Goal: Subscribe to service/newsletter

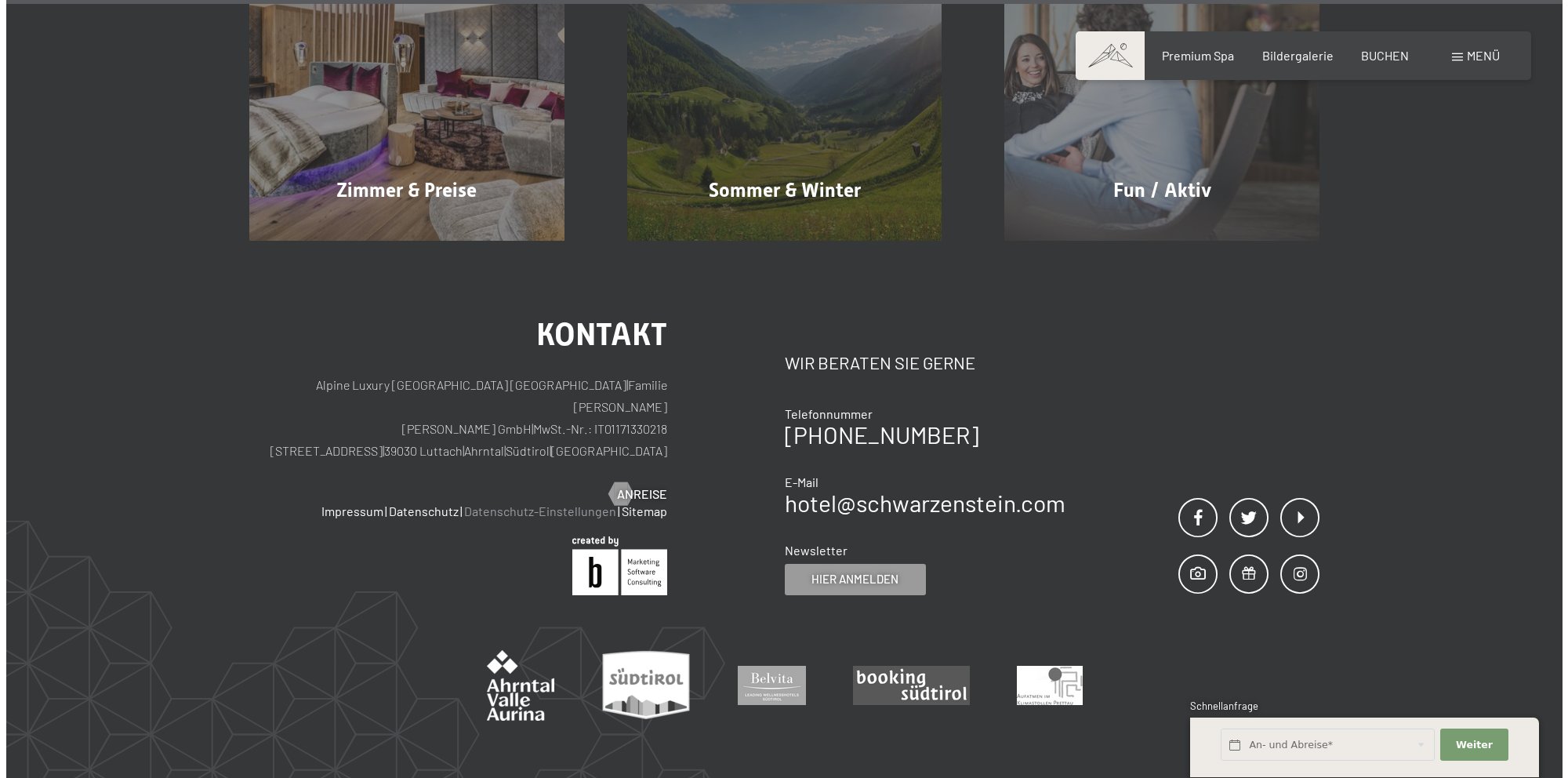
scroll to position [8150, 0]
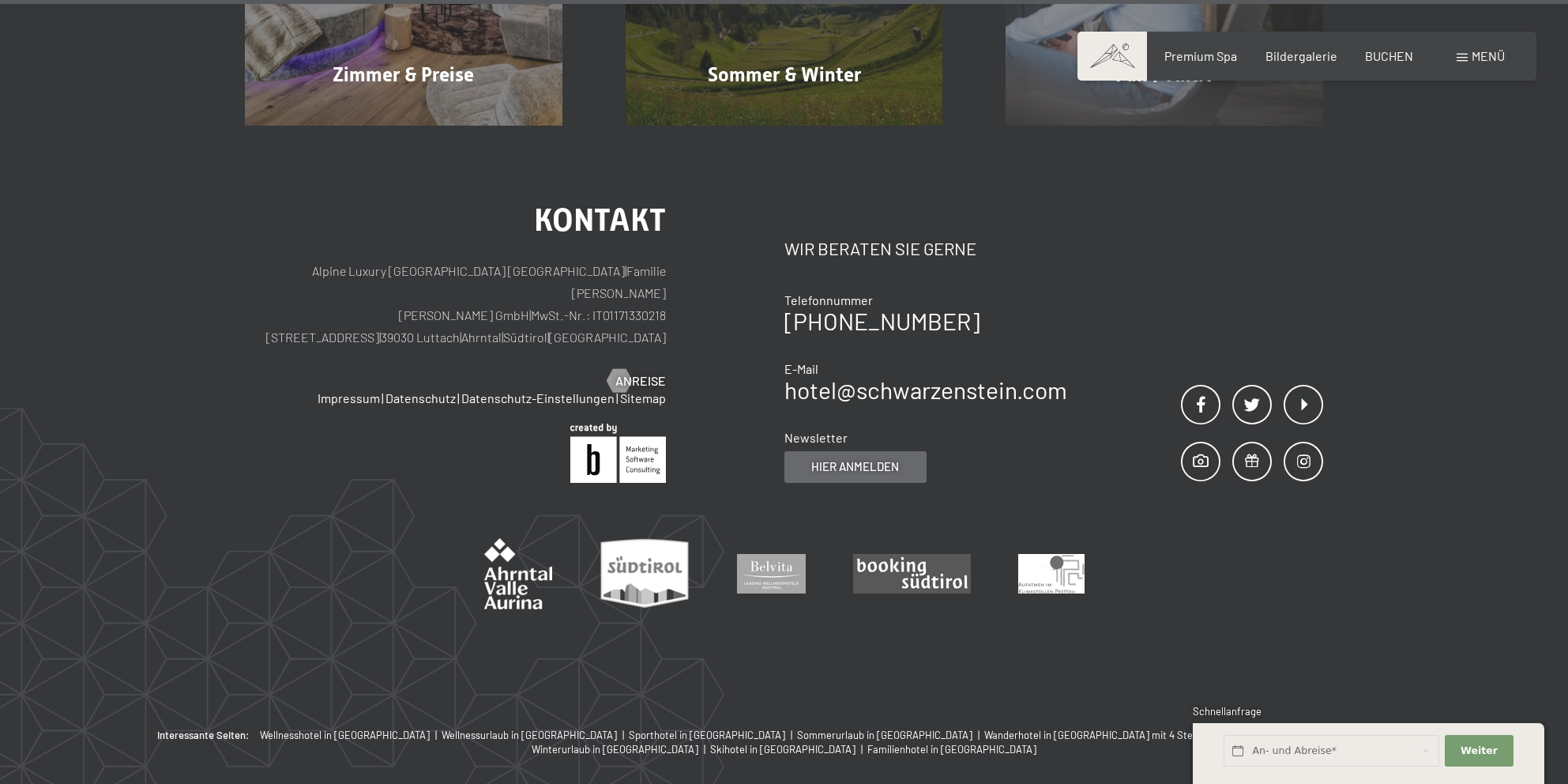
click at [892, 458] on span "Hier anmelden" at bounding box center [855, 466] width 88 height 17
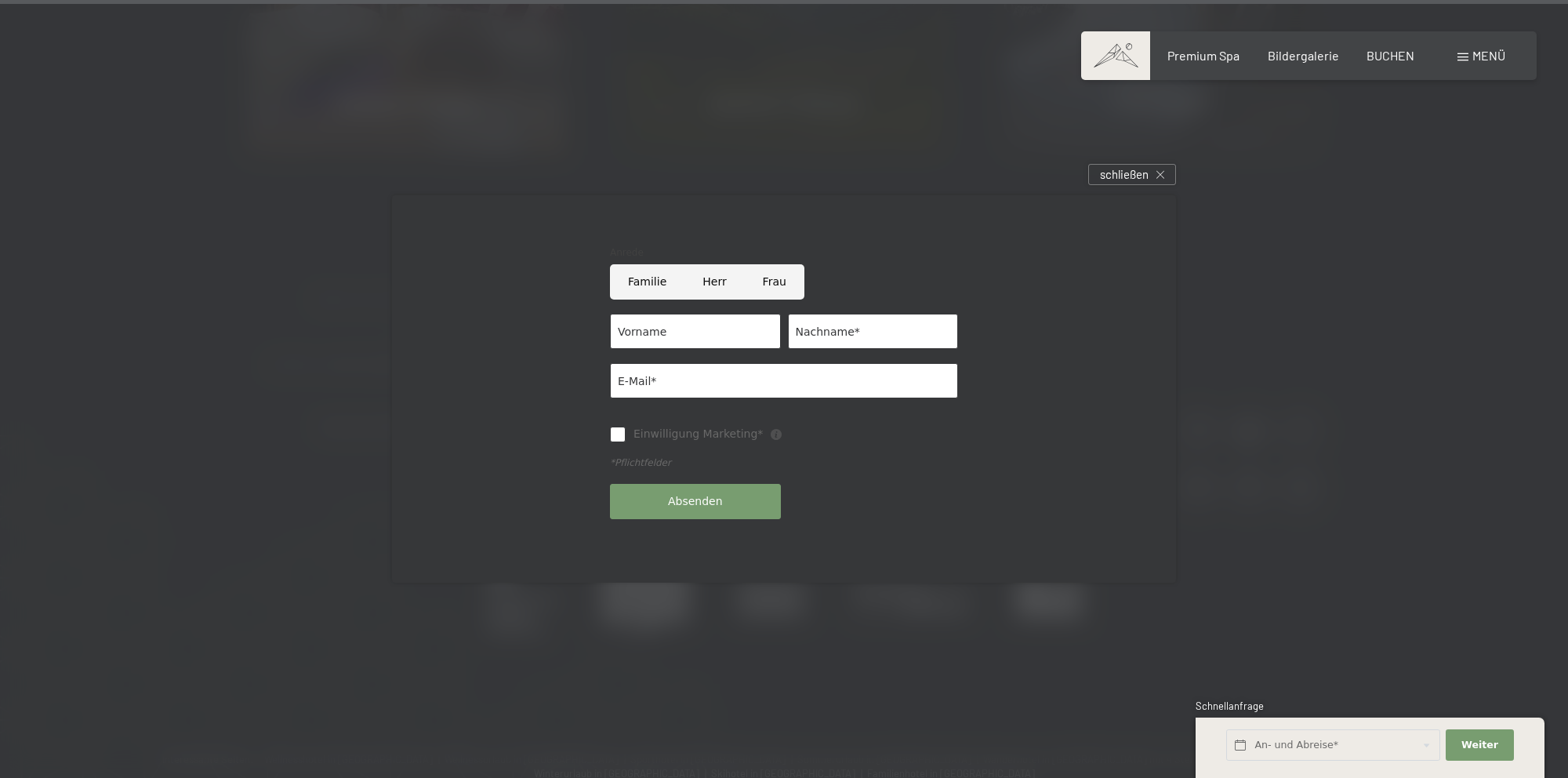
click at [709, 277] on input "Herr" at bounding box center [714, 282] width 60 height 35
radio input "true"
click at [704, 332] on input "Vorname" at bounding box center [696, 331] width 171 height 35
type input "Karsten"
type input "Siebner"
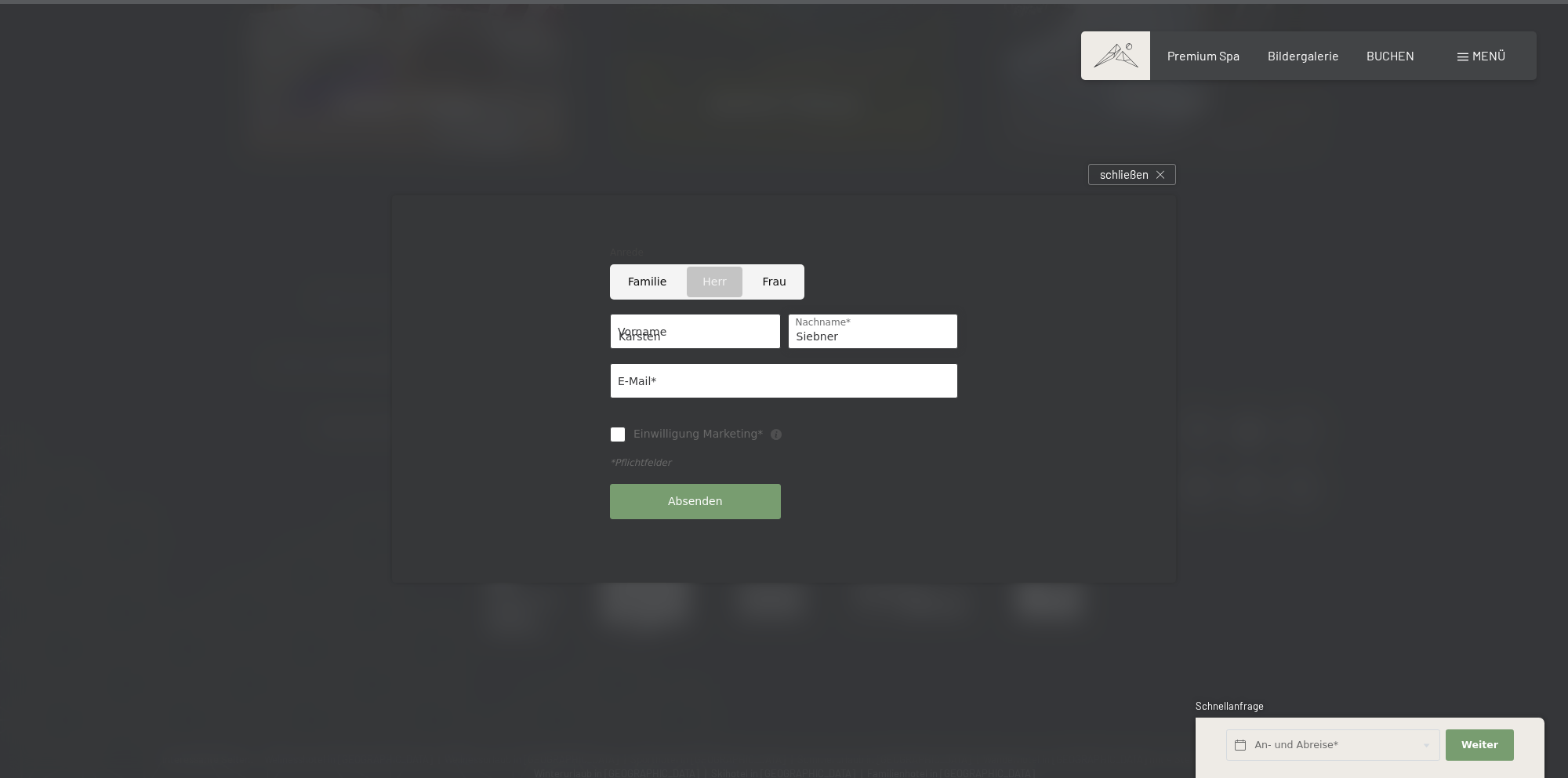
type input "ksiebner@icloud.com"
click at [615, 436] on input "Einwilligung Marketing*" at bounding box center [618, 434] width 16 height 16
checkbox input "true"
click at [646, 506] on button "Absenden" at bounding box center [696, 501] width 171 height 35
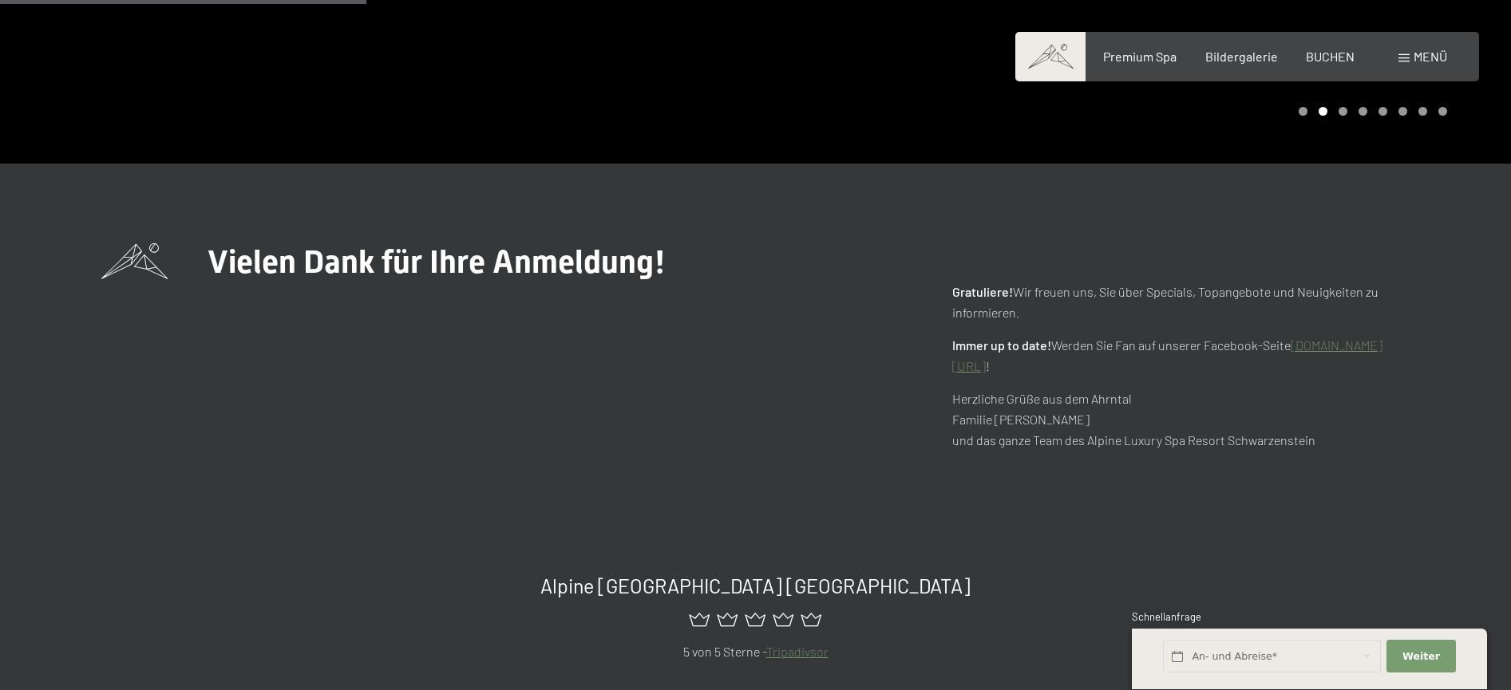
scroll to position [474, 0]
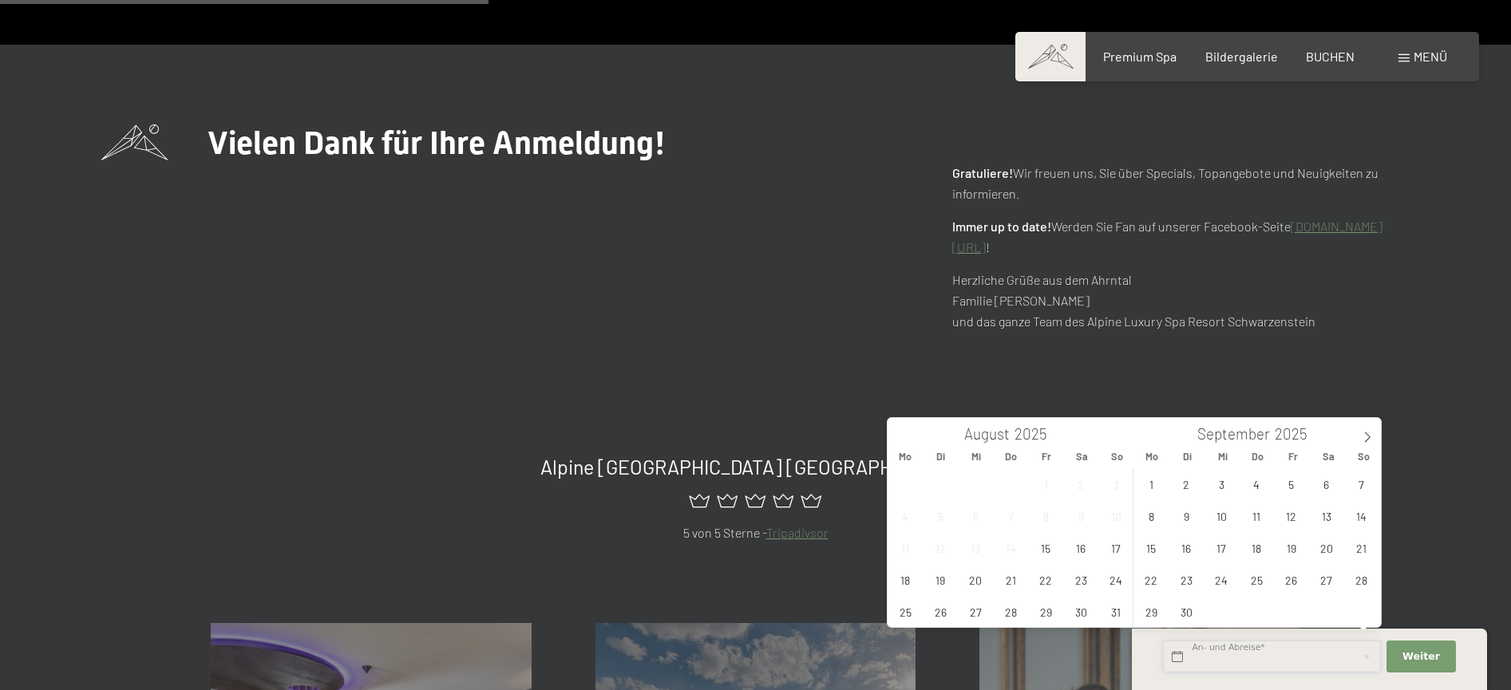
click at [1208, 657] on input "text" at bounding box center [1272, 657] width 218 height 33
click at [1368, 434] on icon at bounding box center [1366, 437] width 11 height 11
click at [1326, 547] on span "18" at bounding box center [1325, 547] width 31 height 31
click at [1301, 578] on span "24" at bounding box center [1290, 579] width 31 height 31
type input "Sa. 18.10.2025 - Fr. 24.10.2025"
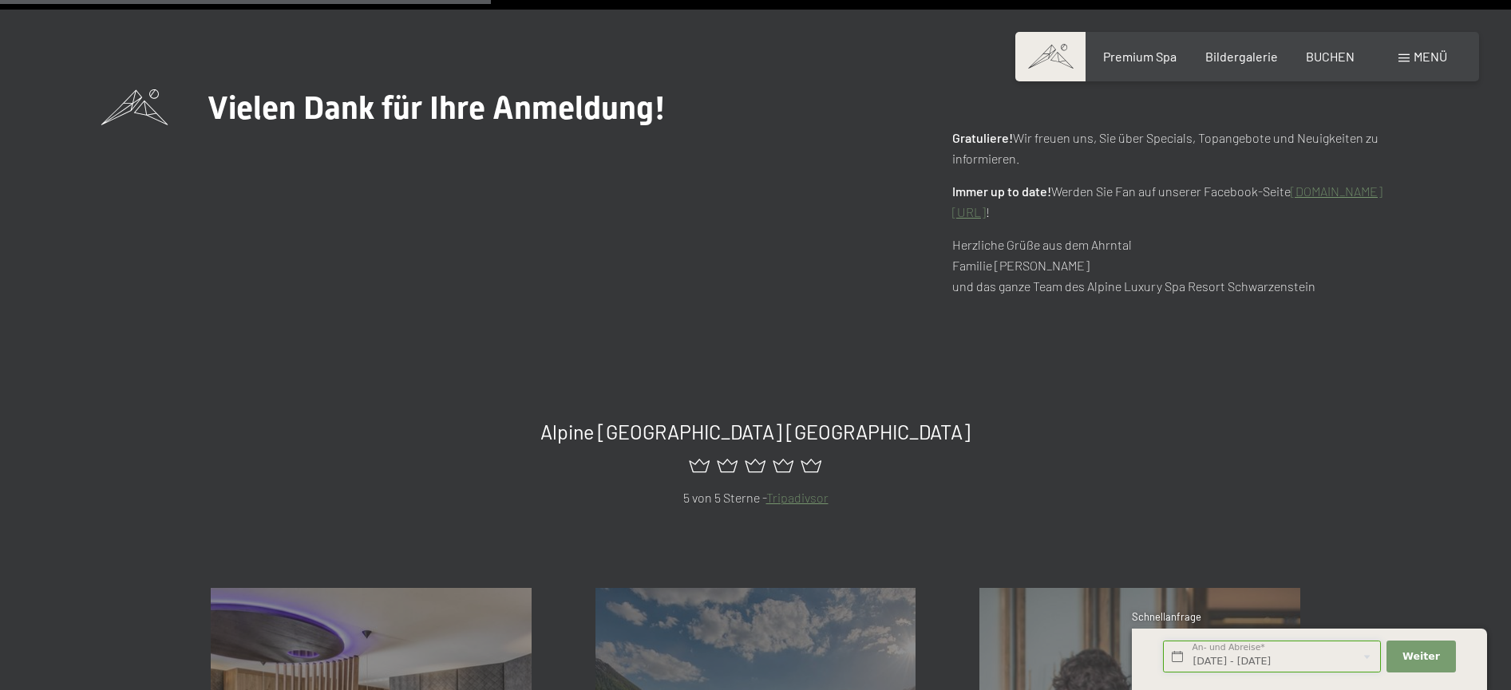
scroll to position [536, 0]
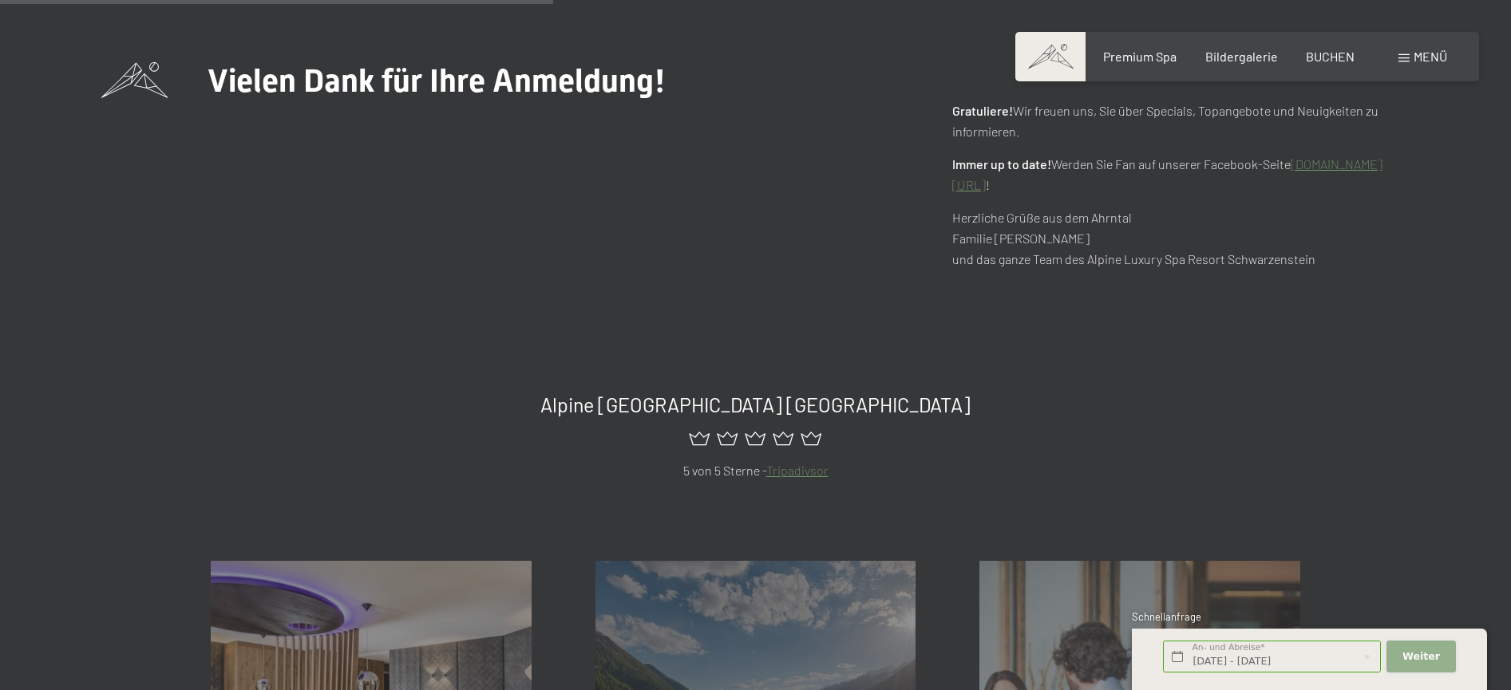
click at [1428, 662] on span "Weiter" at bounding box center [1421, 657] width 38 height 14
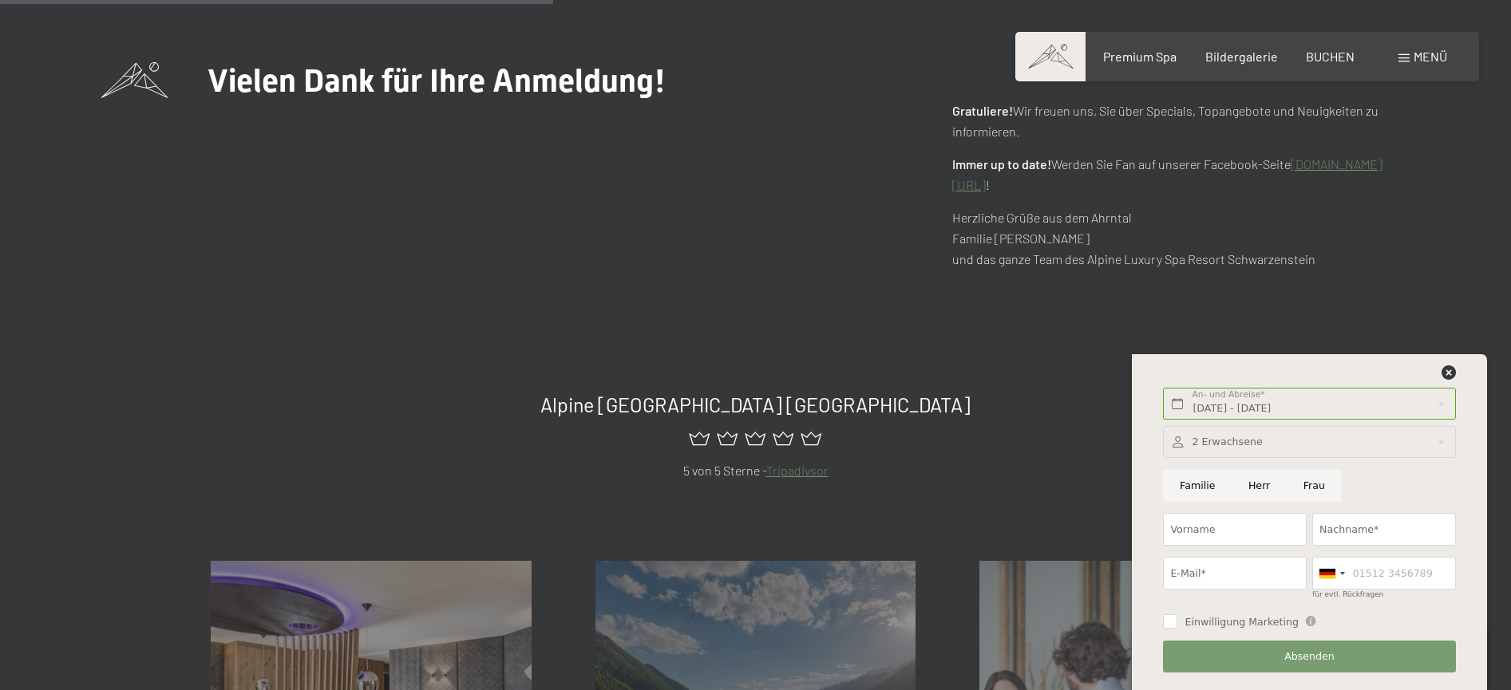
click at [1260, 482] on input "Herr" at bounding box center [1258, 486] width 55 height 33
radio input "true"
click at [1250, 529] on input "Vorname" at bounding box center [1235, 529] width 144 height 33
type input "Karsten"
type input "Siebner"
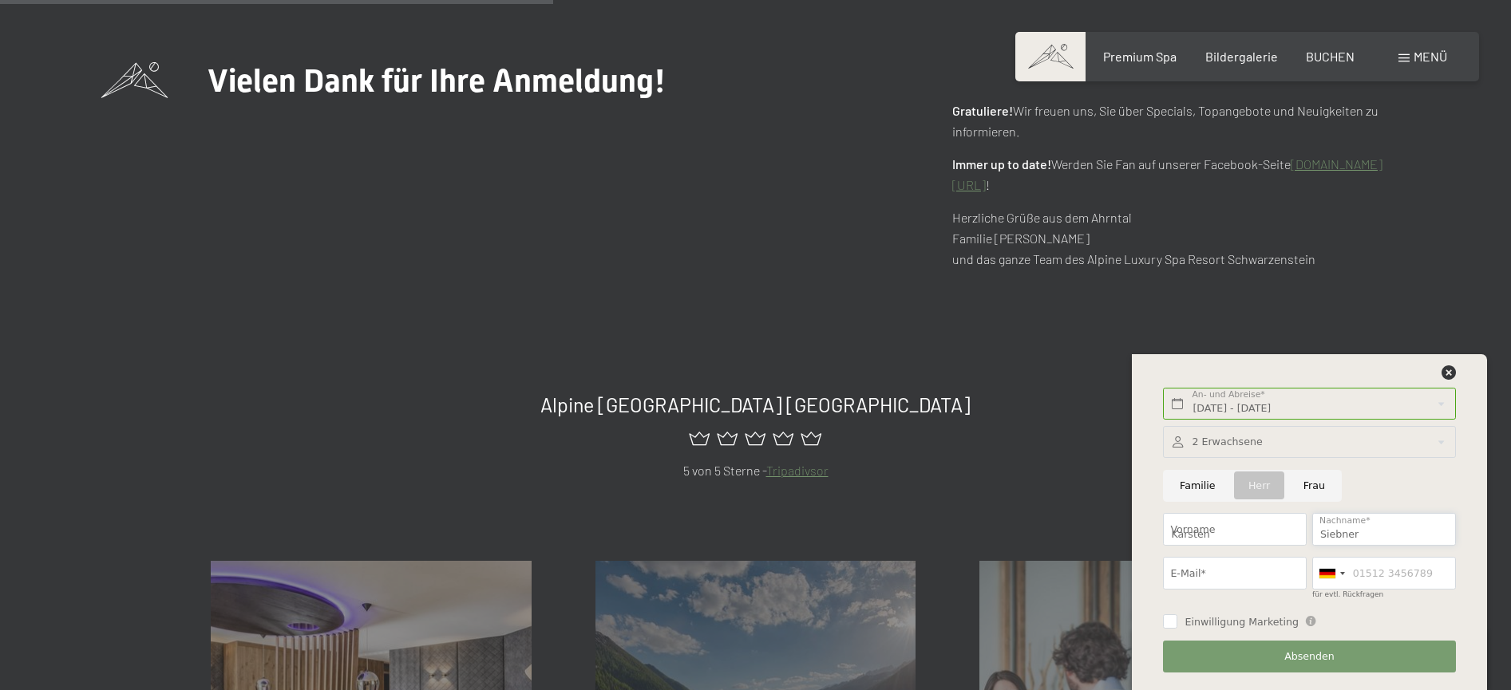
type input "ksiebner@icloud.com"
type input "01787699130"
click at [1168, 618] on input "Einwilligung Marketing" at bounding box center [1170, 621] width 14 height 14
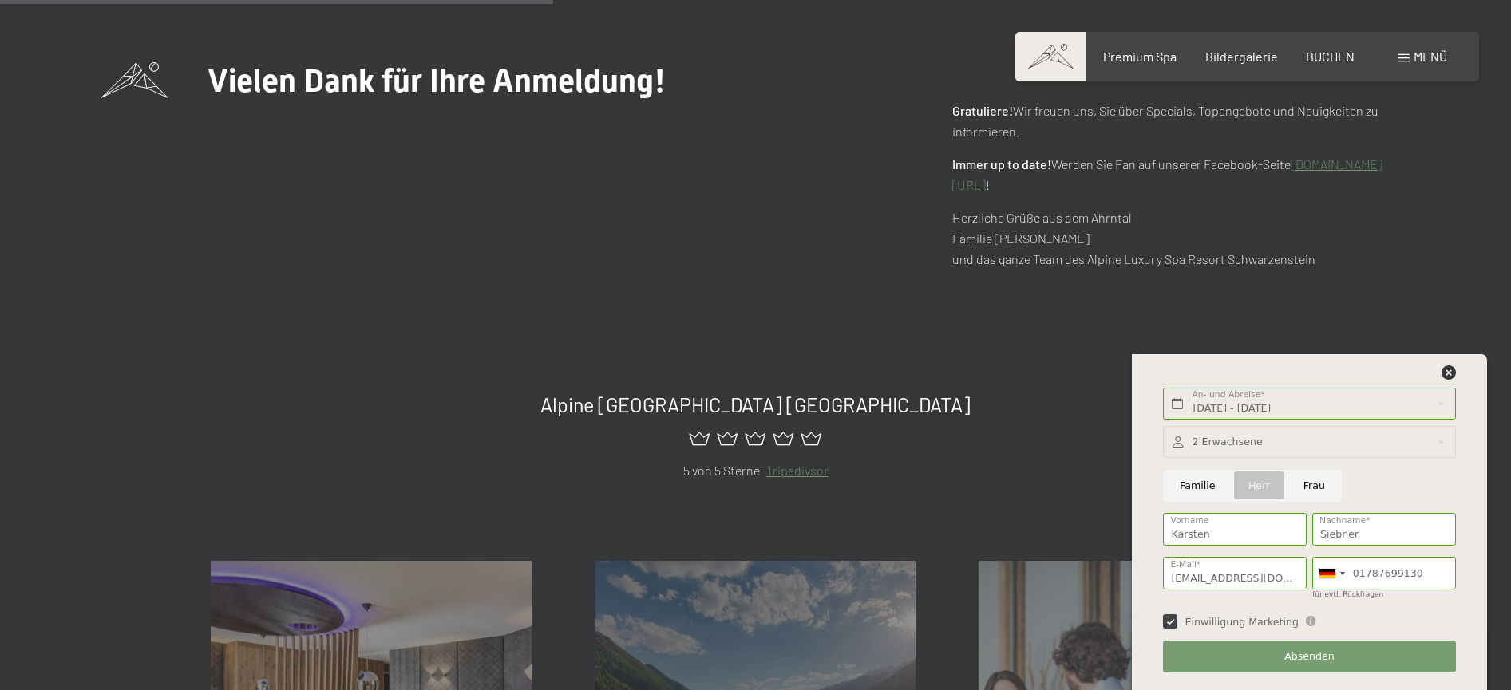
checkbox input "true"
click at [1260, 658] on button "Absenden" at bounding box center [1309, 657] width 292 height 33
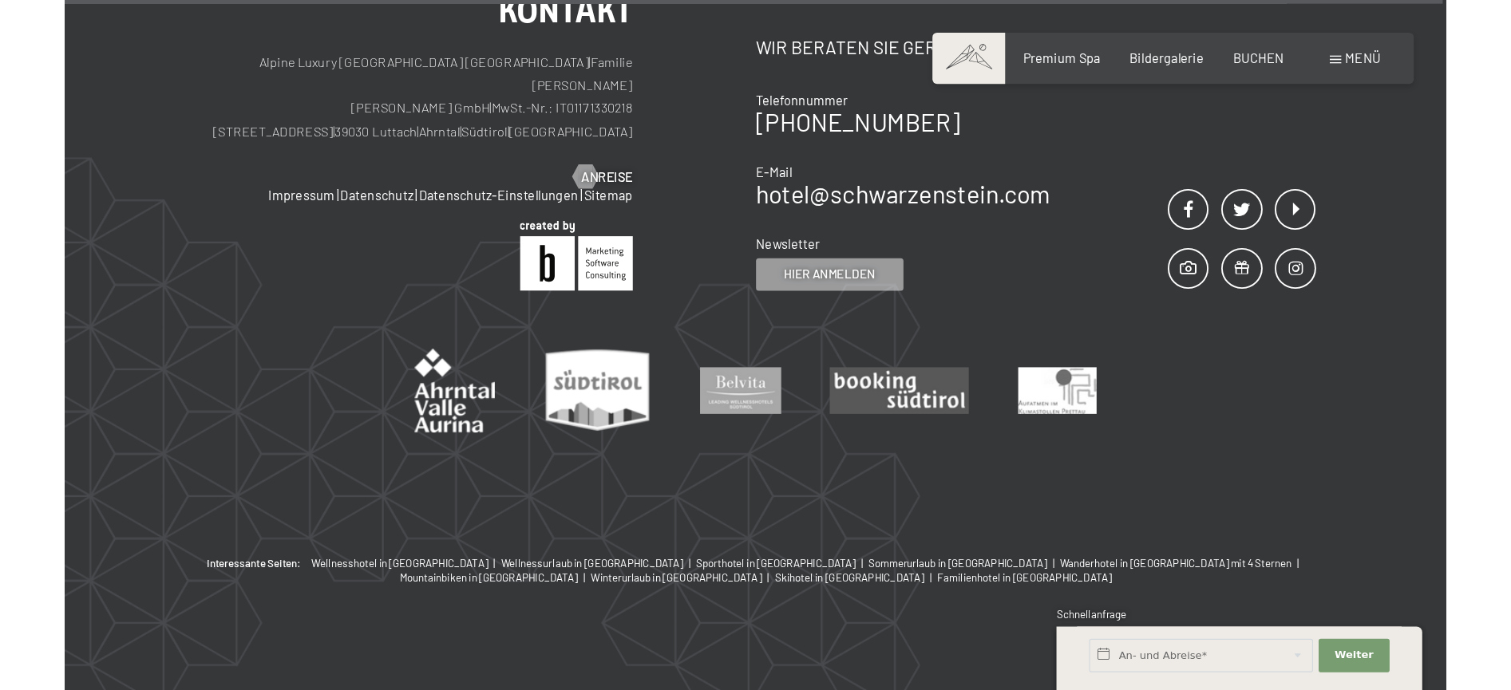
scroll to position [1472, 0]
